Goal: Find specific page/section: Find specific page/section

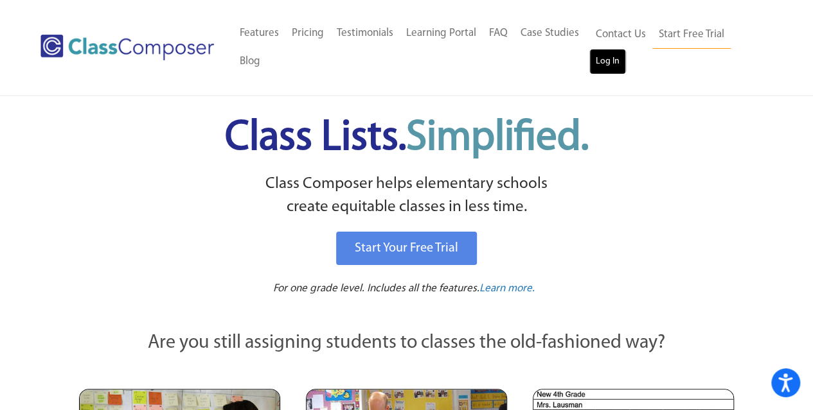
click at [608, 65] on link "Log In" at bounding box center [607, 62] width 37 height 26
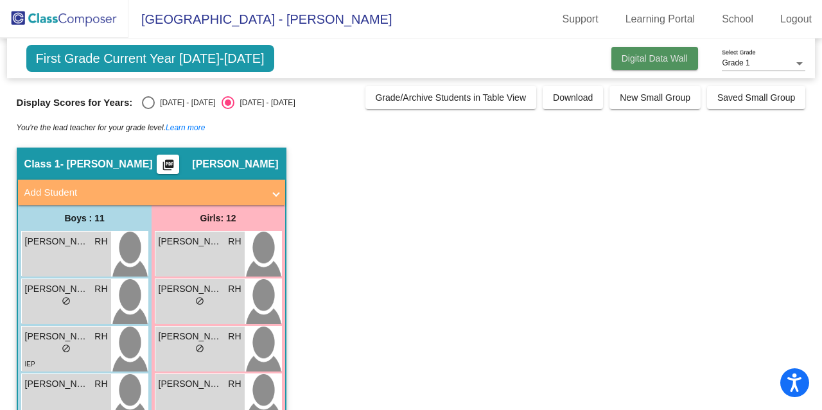
click at [649, 52] on button "Digital Data Wall" at bounding box center [655, 58] width 87 height 23
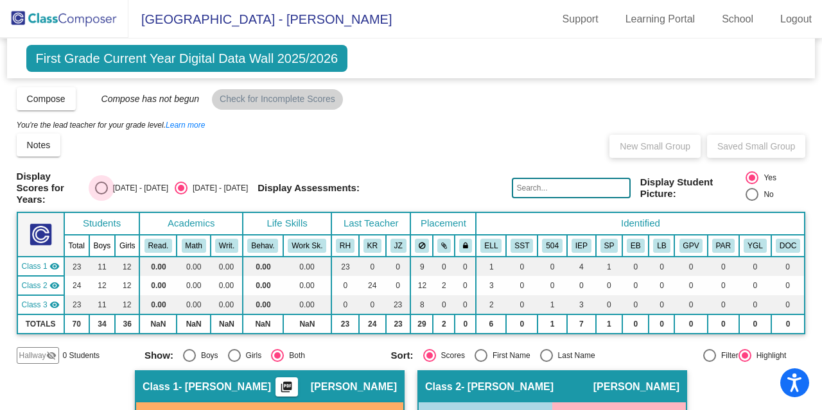
click at [108, 188] on div "Select an option" at bounding box center [101, 188] width 13 height 13
click at [101, 195] on input "2024 - 2025" at bounding box center [101, 195] width 1 height 1
radio input "true"
